Goal: Task Accomplishment & Management: Manage account settings

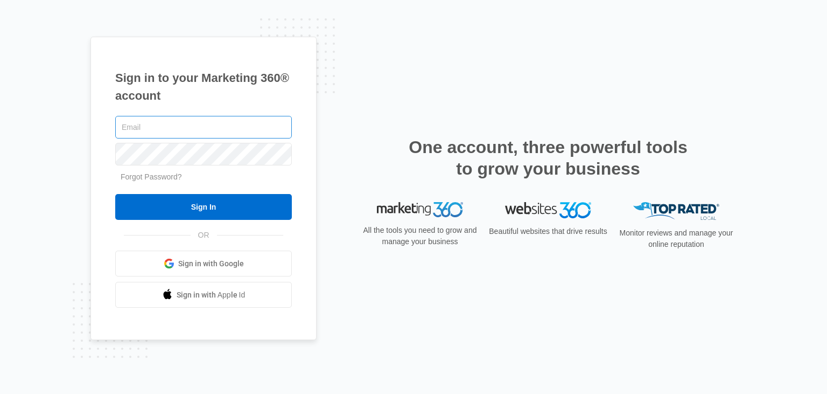
click at [152, 121] on input "text" at bounding box center [203, 127] width 177 height 23
type input "[EMAIL_ADDRESS][DOMAIN_NAME]"
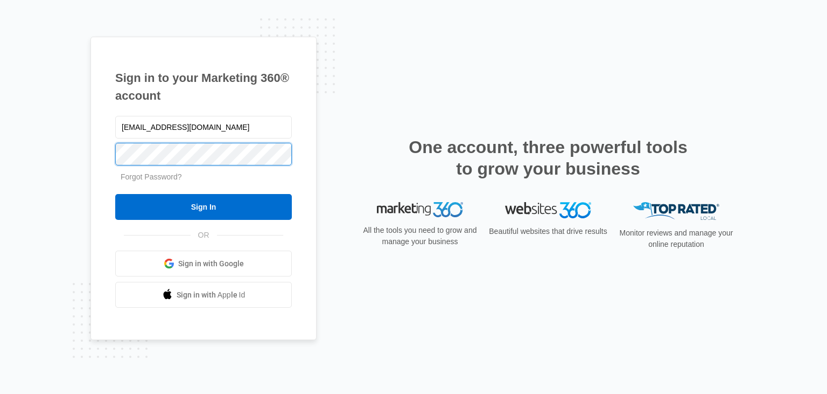
click at [115, 194] on input "Sign In" at bounding box center [203, 207] width 177 height 26
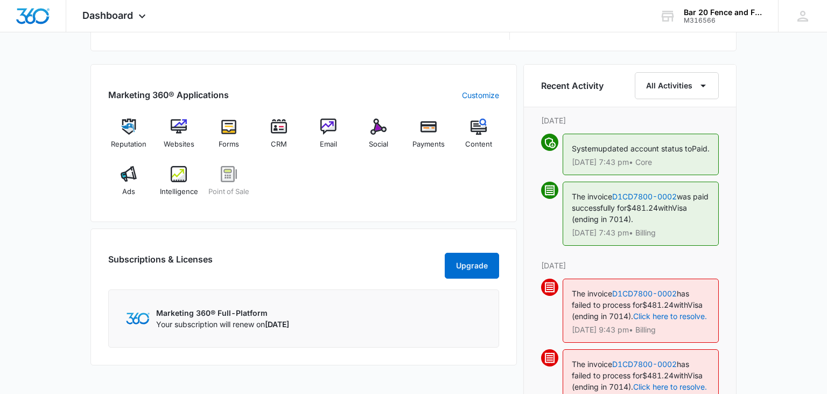
scroll to position [569, 0]
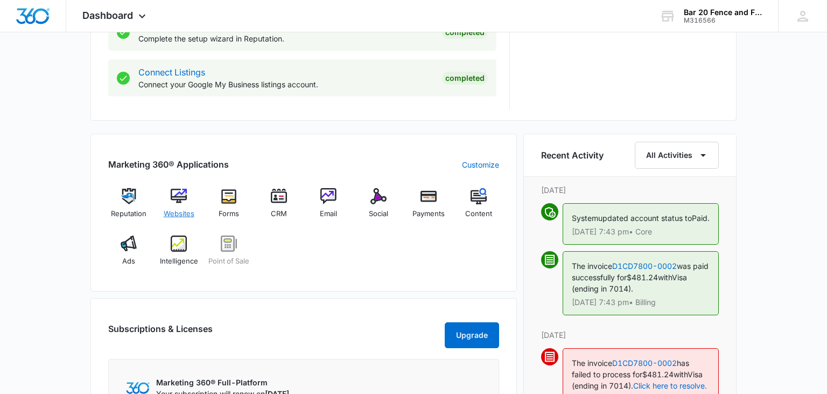
click at [176, 200] on img at bounding box center [179, 196] width 16 height 16
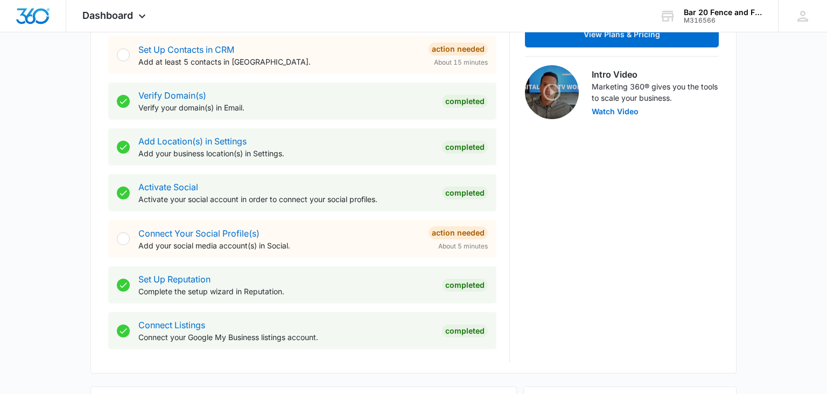
scroll to position [336, 0]
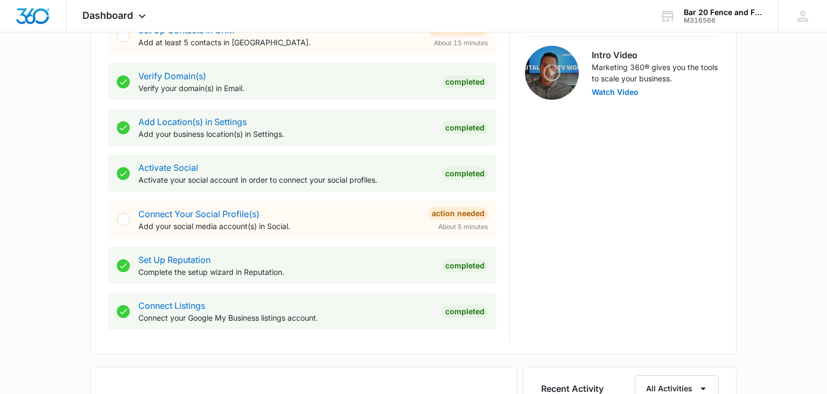
click at [301, 213] on div "Connect Your Social Profile(s) Add your social media account(s) in Social." at bounding box center [279, 219] width 282 height 24
click at [228, 207] on div "Connect Your Social Profile(s) Add your social media account(s) in Social." at bounding box center [279, 219] width 282 height 24
click at [225, 211] on link "Connect Your Social Profile(s)" at bounding box center [198, 213] width 121 height 11
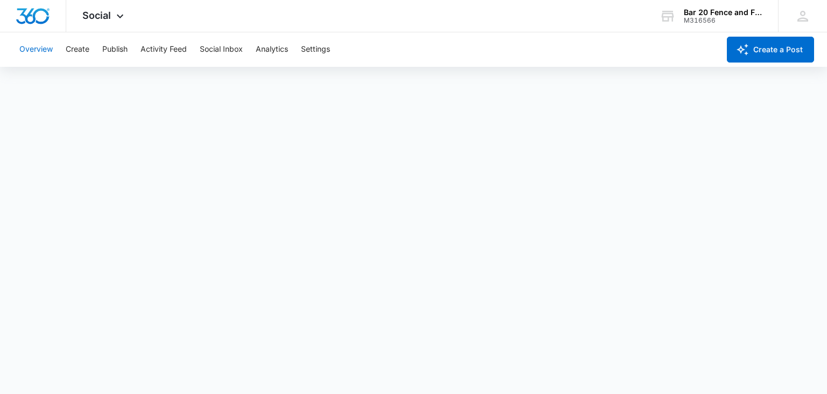
click at [37, 53] on button "Overview" at bounding box center [35, 49] width 33 height 34
click at [80, 48] on button "Create" at bounding box center [78, 49] width 24 height 34
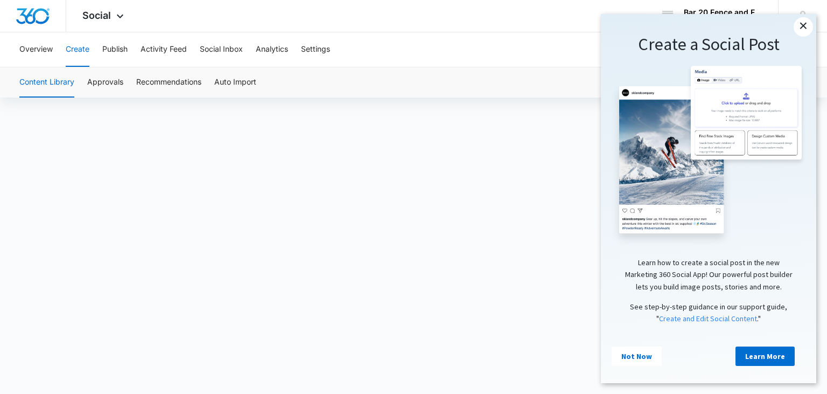
click at [810, 31] on link "×" at bounding box center [803, 26] width 19 height 19
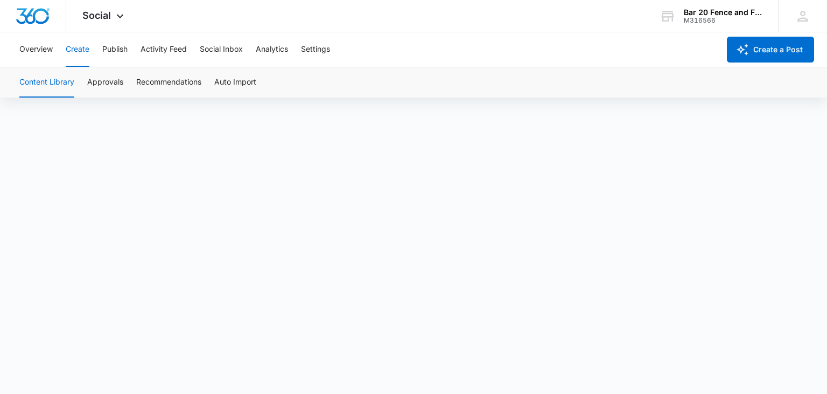
click at [129, 54] on div "Overview Create Publish Activity Feed Social Inbox Analytics Settings" at bounding box center [366, 49] width 707 height 34
click at [119, 49] on button "Publish" at bounding box center [114, 49] width 25 height 34
click at [326, 47] on button "Settings" at bounding box center [315, 49] width 29 height 34
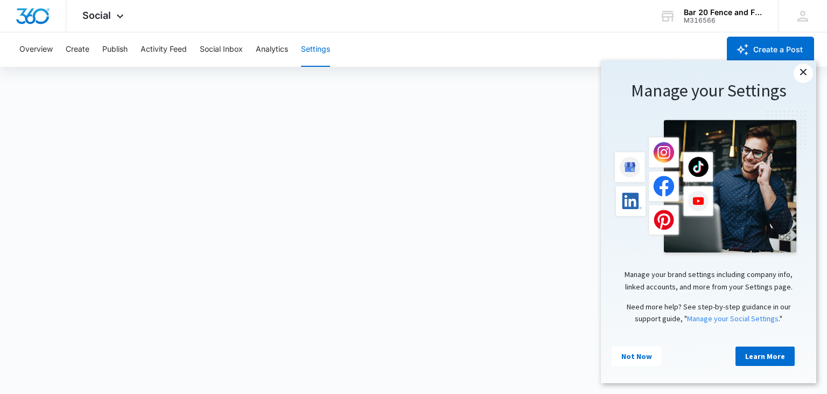
click at [805, 75] on link "×" at bounding box center [803, 73] width 19 height 19
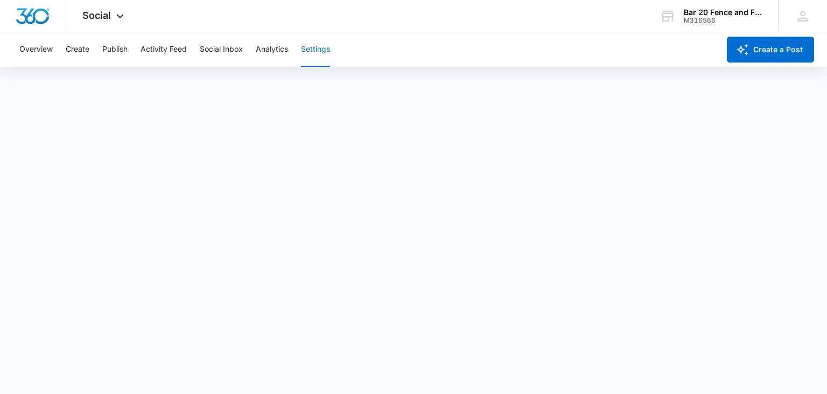
scroll to position [3, 0]
click at [46, 47] on button "Overview" at bounding box center [35, 49] width 33 height 34
click at [803, 14] on icon at bounding box center [803, 16] width 16 height 16
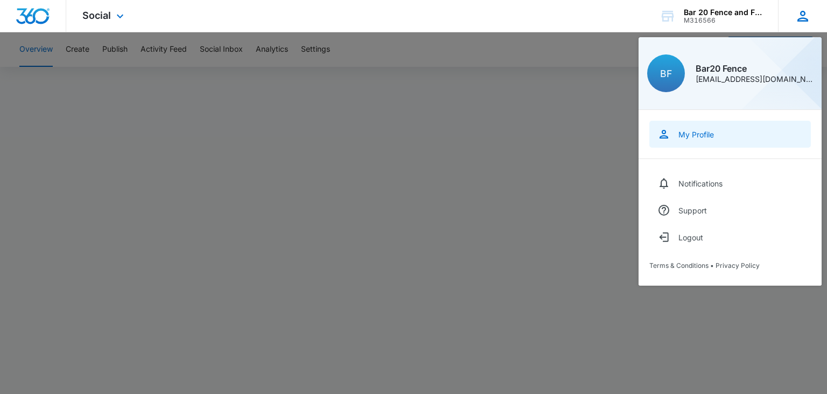
click at [714, 131] on div "My Profile" at bounding box center [697, 134] width 36 height 9
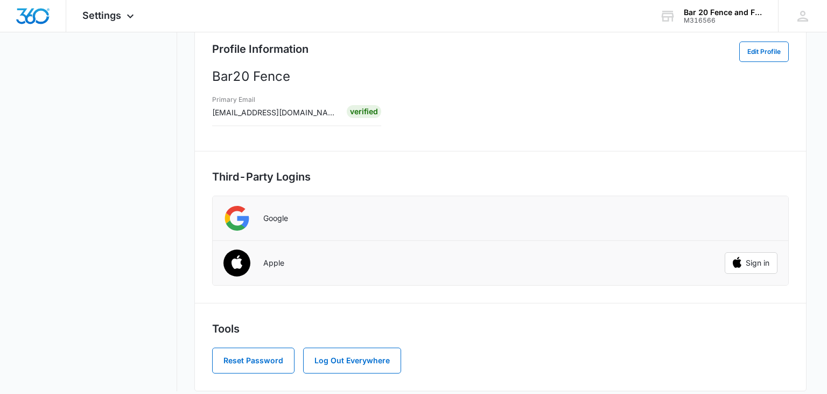
scroll to position [205, 0]
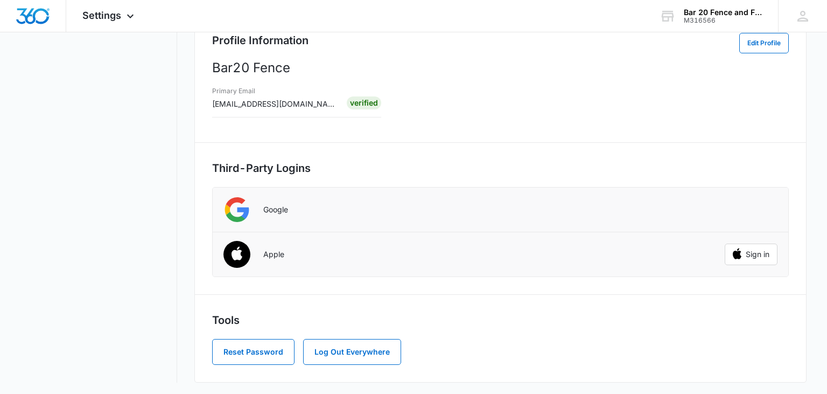
click at [757, 211] on div "Sign in with Google. Opens in new tab" at bounding box center [752, 210] width 52 height 24
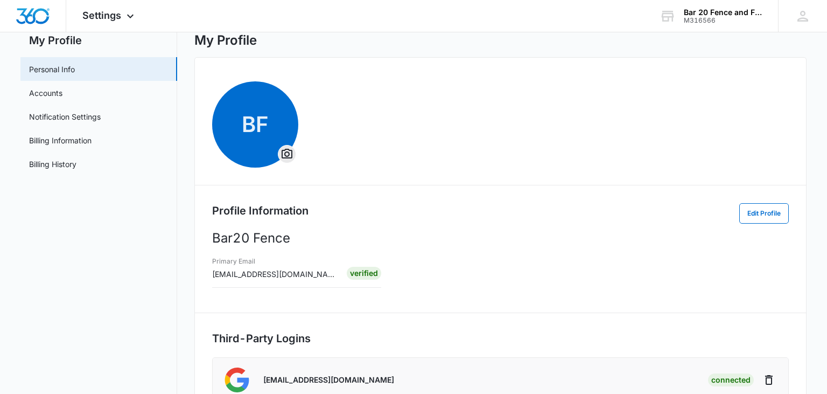
scroll to position [0, 0]
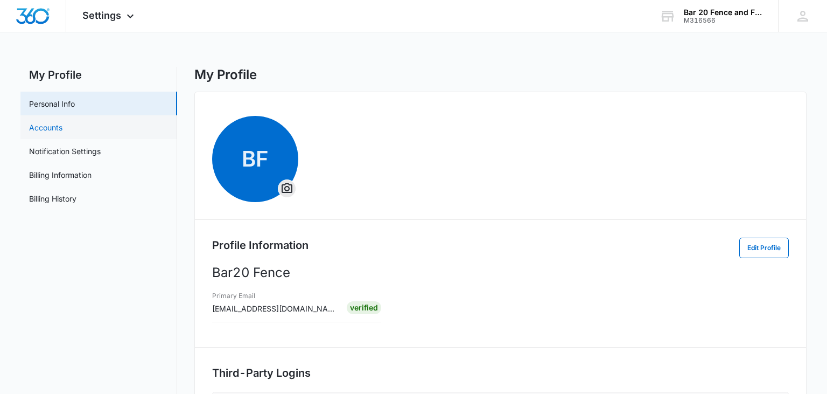
click at [62, 128] on link "Accounts" at bounding box center [45, 127] width 33 height 11
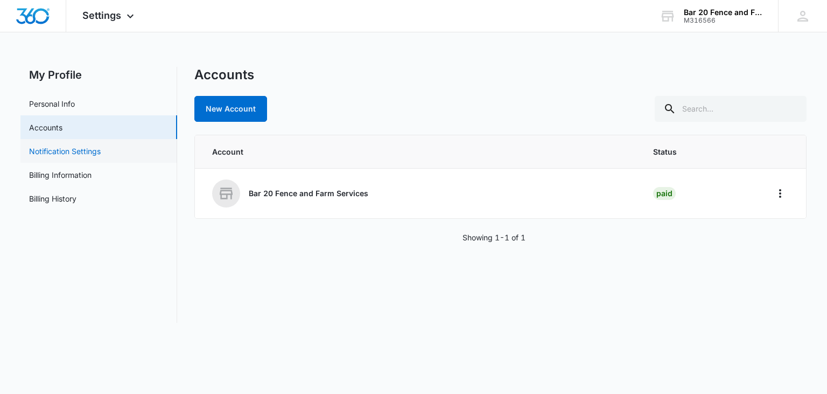
click at [94, 156] on link "Notification Settings" at bounding box center [65, 150] width 72 height 11
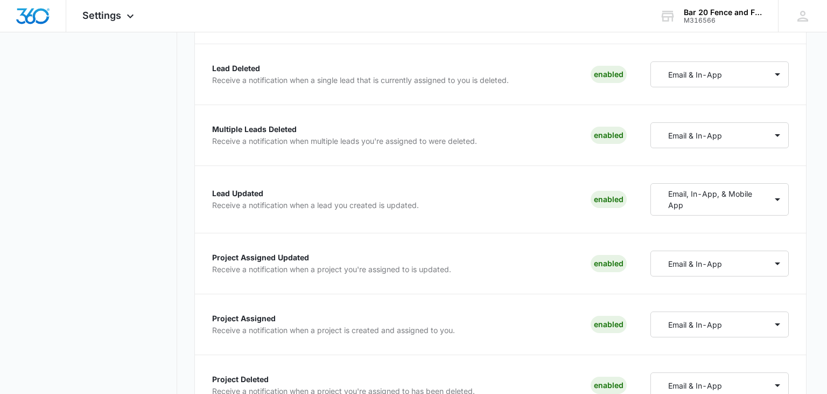
scroll to position [1251, 0]
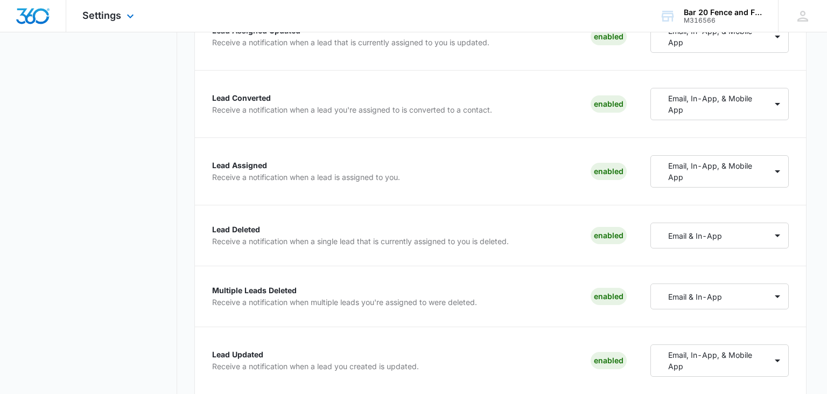
click at [43, 21] on img "Dashboard" at bounding box center [33, 16] width 34 height 16
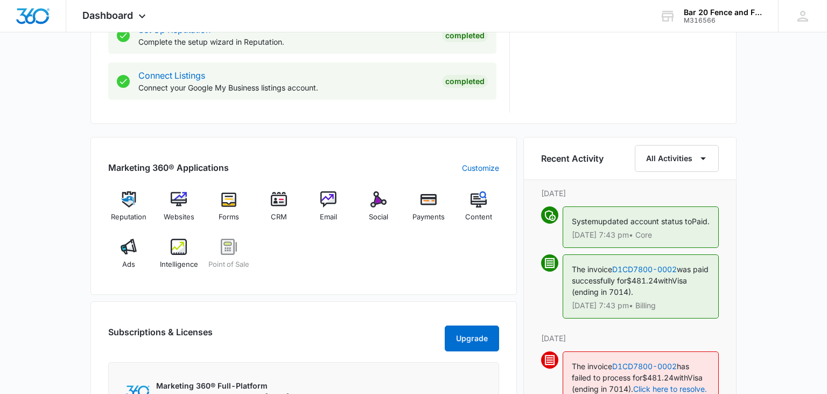
scroll to position [569, 0]
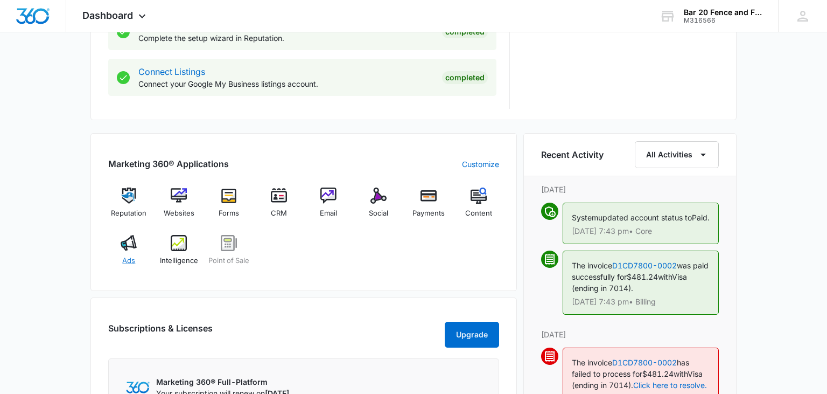
click at [134, 244] on img at bounding box center [129, 243] width 16 height 16
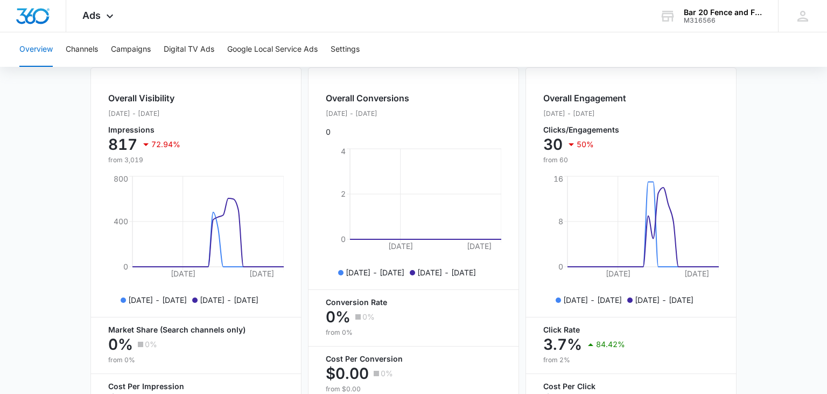
scroll to position [309, 0]
